Goal: Task Accomplishment & Management: Manage account settings

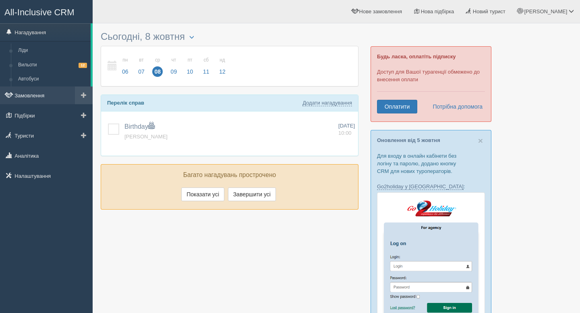
click at [37, 95] on link "Замовлення" at bounding box center [46, 96] width 93 height 18
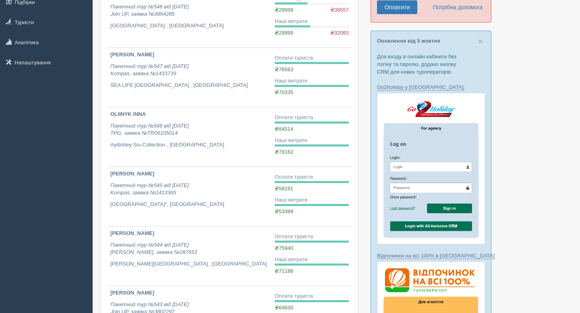
scroll to position [113, 0]
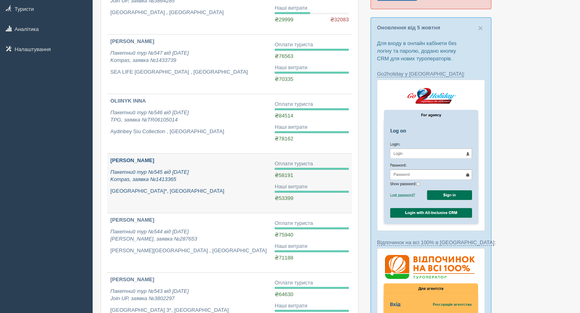
click at [125, 163] on b "[PERSON_NAME]" at bounding box center [132, 160] width 44 height 6
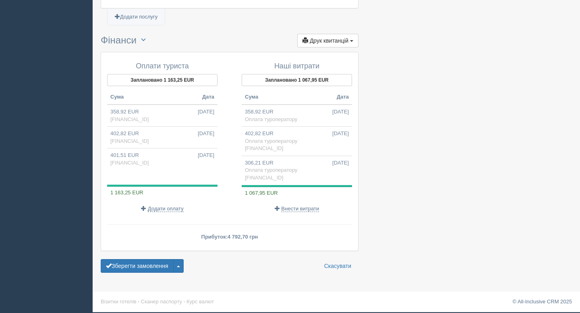
scroll to position [814, 0]
click at [173, 83] on button "Заплановано 1 163,25 EUR" at bounding box center [162, 80] width 110 height 12
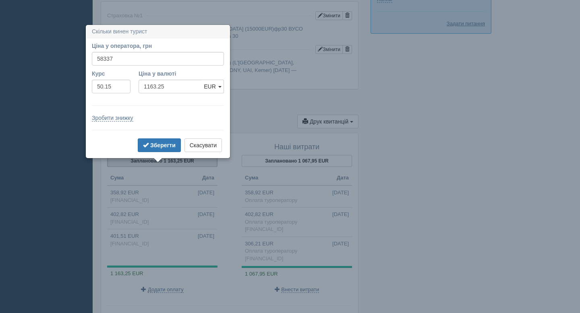
scroll to position [723, 0]
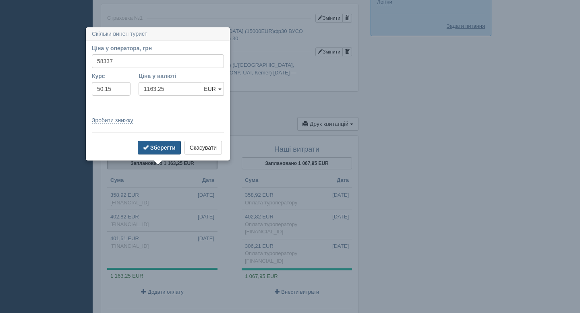
click at [159, 149] on b "Зберегти" at bounding box center [162, 147] width 25 height 6
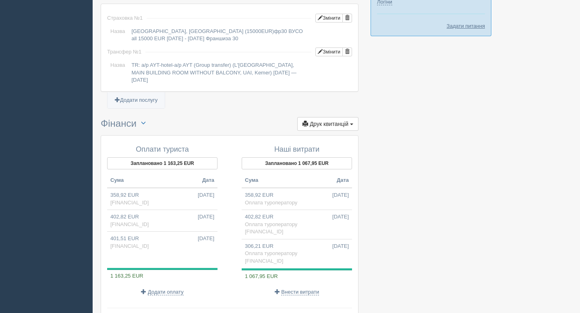
scroll to position [814, 0]
